Goal: Check status: Check status

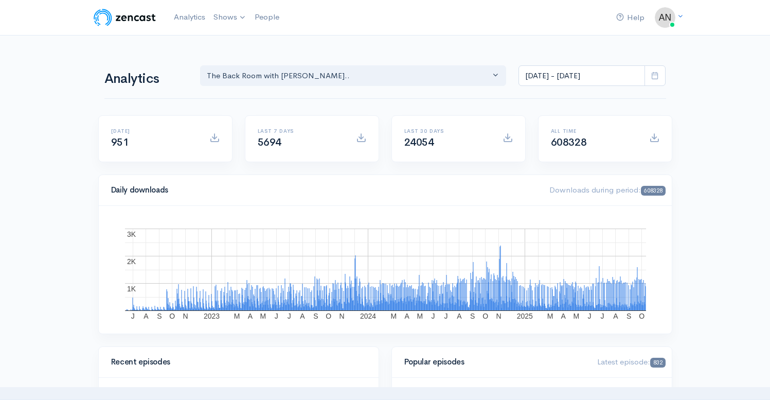
select select "10316"
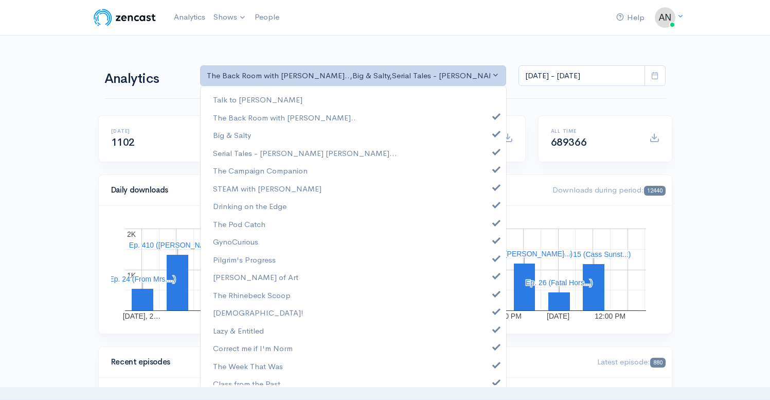
select select "10316"
click at [486, 131] on link "Big & Salty" at bounding box center [354, 135] width 306 height 18
click at [494, 148] on span at bounding box center [496, 151] width 4 height 8
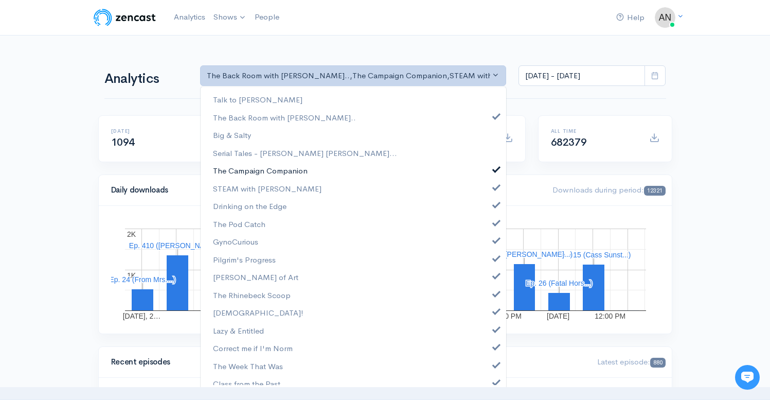
click at [494, 168] on span at bounding box center [496, 168] width 4 height 8
click at [494, 188] on span at bounding box center [496, 186] width 4 height 8
click at [488, 199] on link "Drinking on the Edge" at bounding box center [354, 206] width 306 height 18
click at [494, 224] on span at bounding box center [496, 222] width 4 height 8
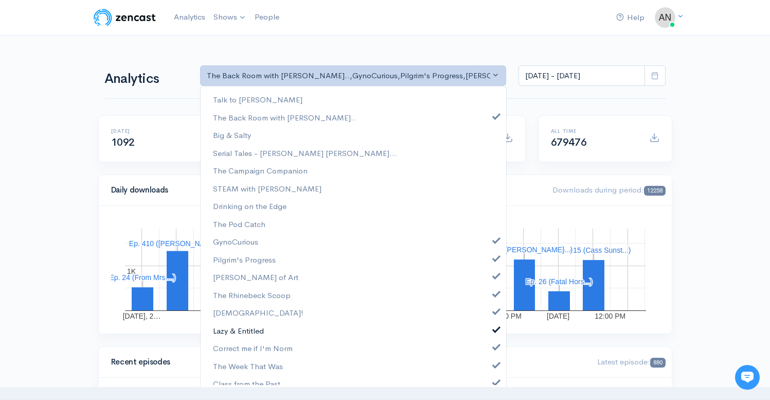
click at [384, 339] on link "Lazy & Entitled" at bounding box center [354, 330] width 306 height 18
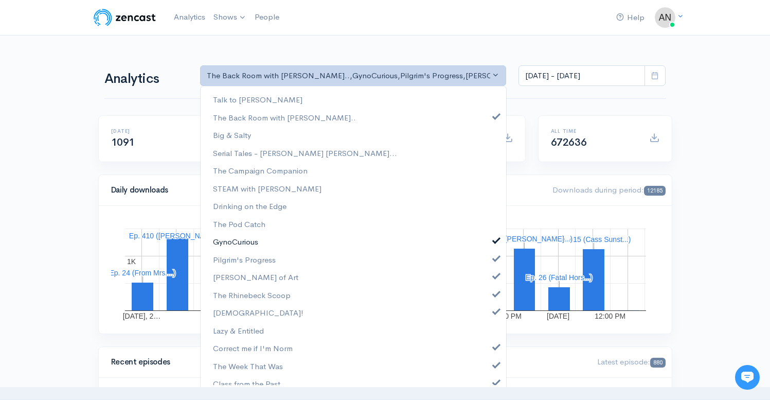
click at [494, 239] on span at bounding box center [496, 239] width 4 height 8
click at [490, 261] on link "Pilgrim's Progress" at bounding box center [354, 260] width 306 height 18
click at [494, 278] on span at bounding box center [496, 275] width 4 height 8
click at [494, 295] on span at bounding box center [496, 293] width 4 height 8
click at [489, 314] on link "[DEMOGRAPHIC_DATA]!" at bounding box center [354, 312] width 306 height 18
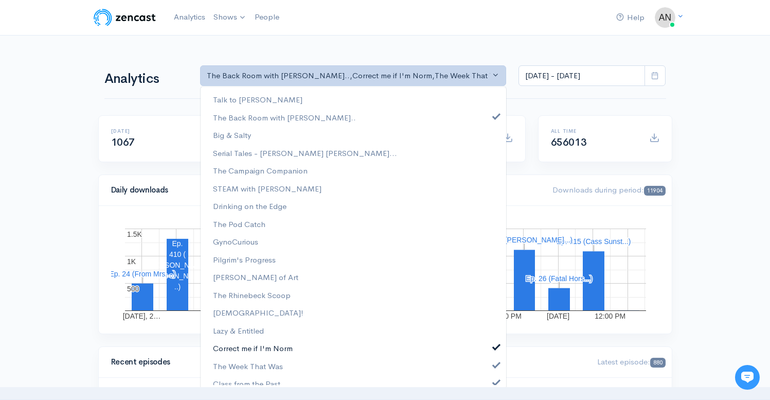
click at [489, 350] on link "Correct me if I'm Norm" at bounding box center [354, 348] width 306 height 18
click at [494, 363] on span at bounding box center [496, 364] width 4 height 8
click at [494, 382] on span at bounding box center [496, 381] width 4 height 8
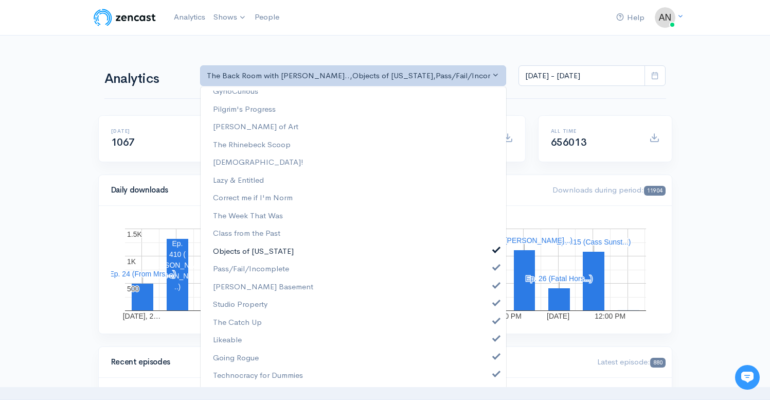
click at [494, 245] on span at bounding box center [496, 249] width 4 height 8
click at [494, 267] on span at bounding box center [496, 266] width 4 height 8
click at [494, 287] on span at bounding box center [496, 284] width 4 height 8
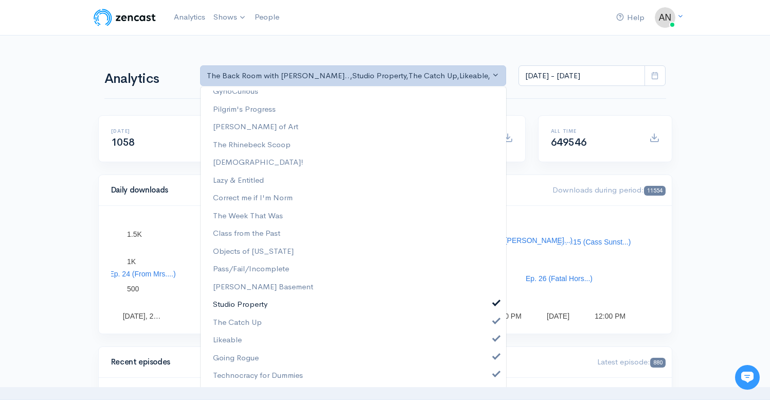
click at [490, 311] on link "Studio Property" at bounding box center [354, 304] width 306 height 18
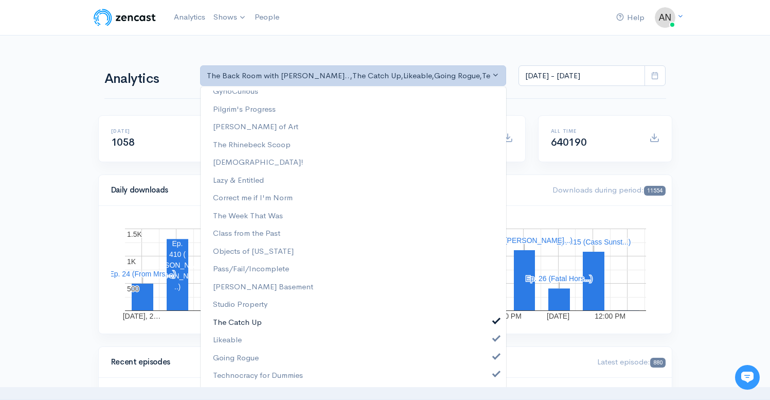
click at [494, 323] on span at bounding box center [496, 320] width 4 height 8
click at [490, 342] on link "Likeable" at bounding box center [354, 340] width 306 height 18
click at [494, 359] on span at bounding box center [496, 355] width 4 height 8
click at [490, 360] on link "Going Rogue" at bounding box center [354, 358] width 306 height 18
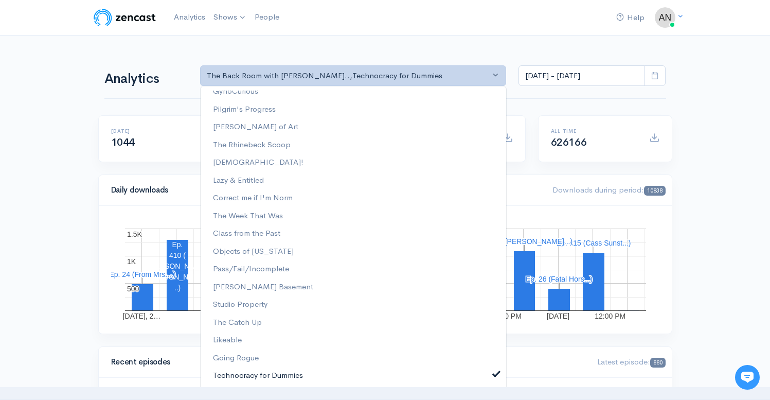
click at [494, 371] on span at bounding box center [496, 373] width 4 height 8
click at [557, 82] on input "[DATE] - [DATE]" at bounding box center [581, 75] width 127 height 21
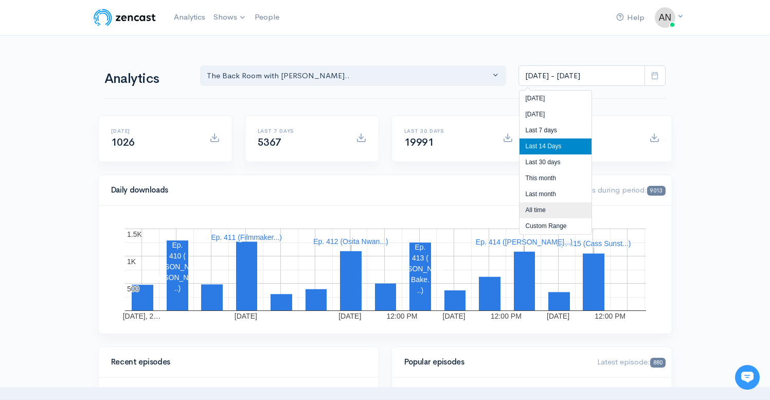
click at [535, 212] on li "All time" at bounding box center [556, 210] width 72 height 16
type input "[DATE] - [DATE]"
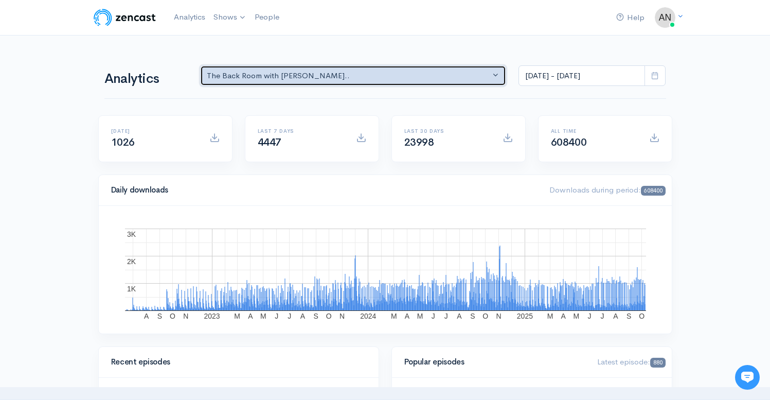
click at [465, 75] on div "The Back Room with [PERSON_NAME].." at bounding box center [349, 76] width 284 height 12
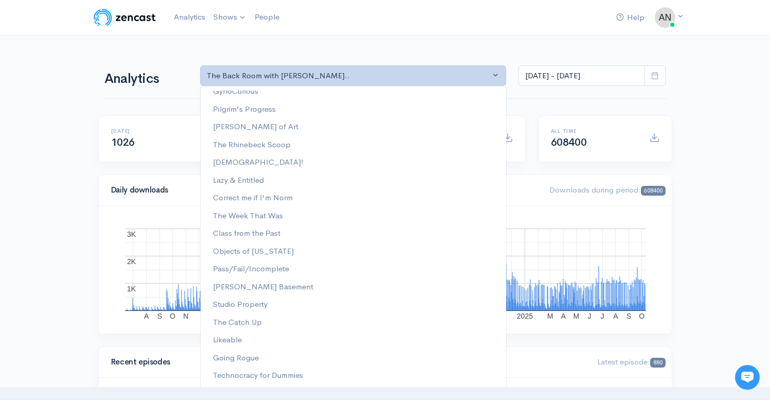
scroll to position [0, 0]
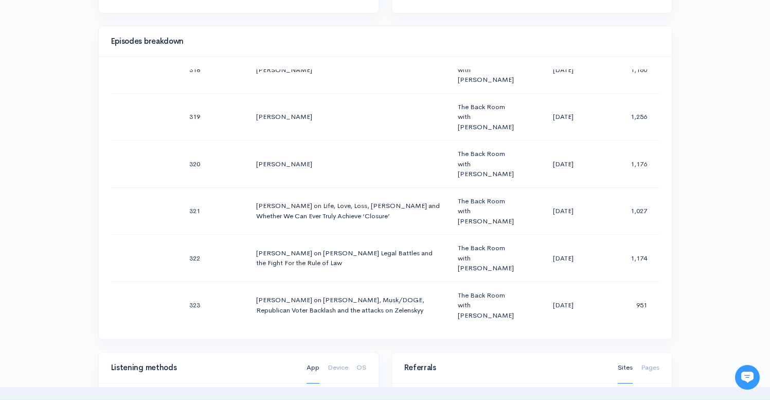
scroll to position [15157, 0]
